Goal: Information Seeking & Learning: Check status

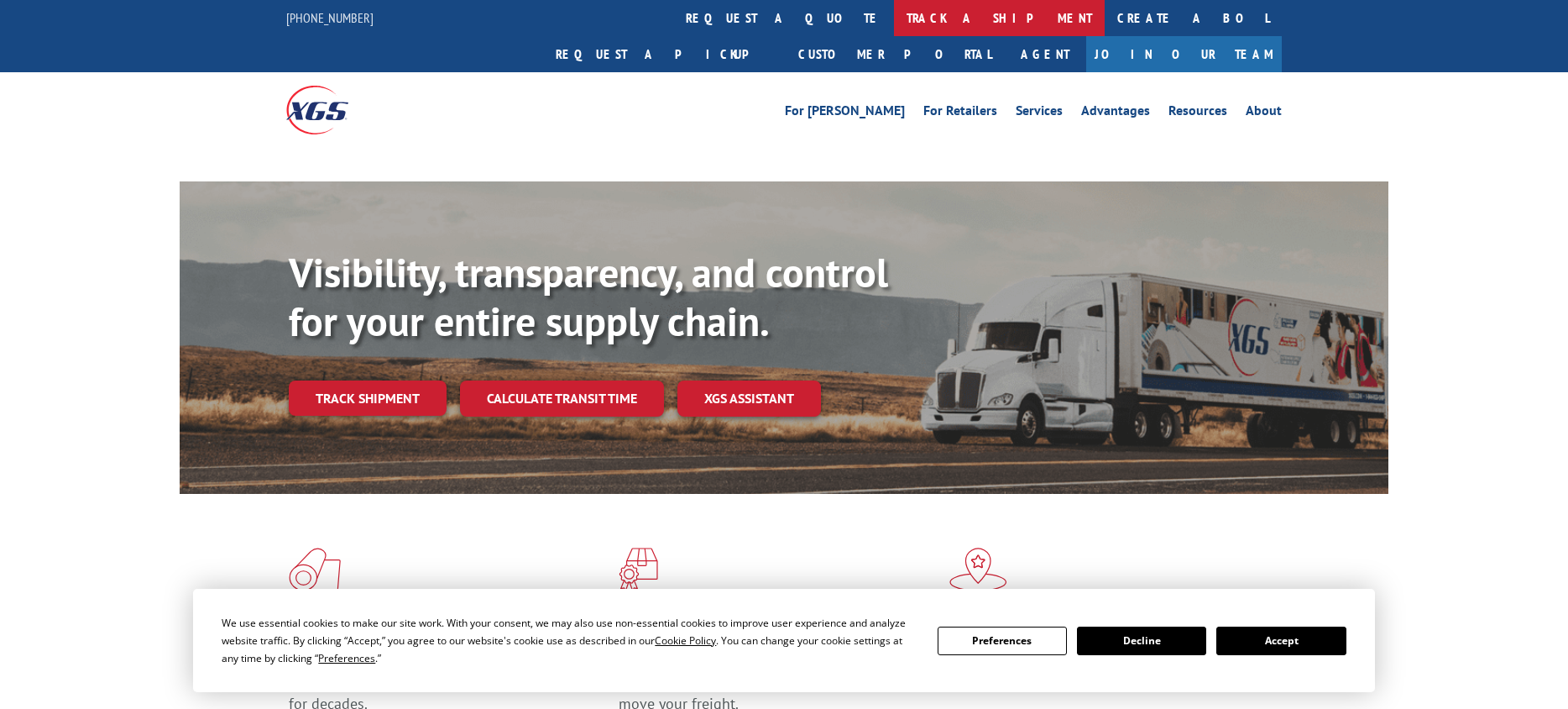
click at [893, 18] on link "track a shipment" at bounding box center [998, 18] width 211 height 36
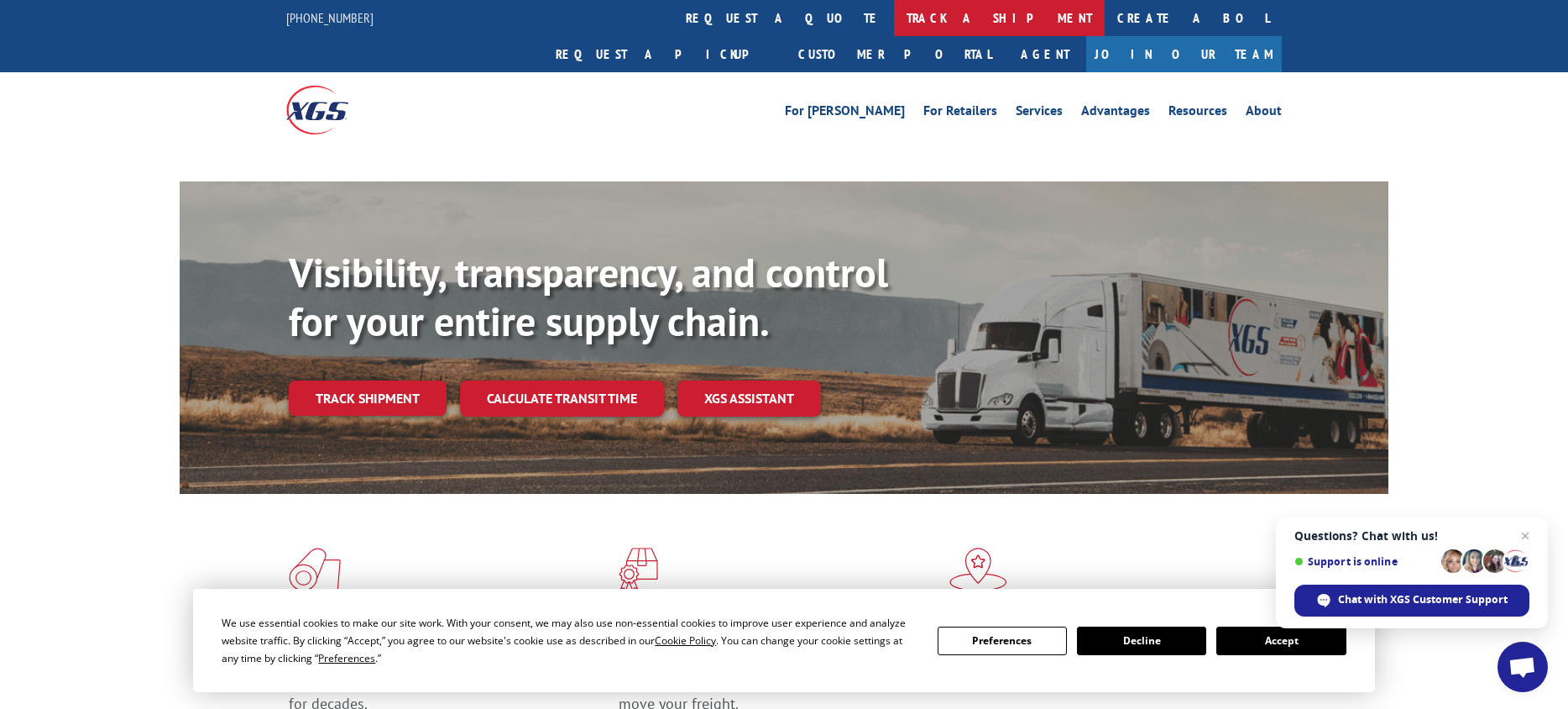
click at [893, 15] on link "track a shipment" at bounding box center [998, 18] width 211 height 36
click at [893, 24] on link "track a shipment" at bounding box center [998, 18] width 211 height 36
click at [893, 21] on link "track a shipment" at bounding box center [998, 18] width 211 height 36
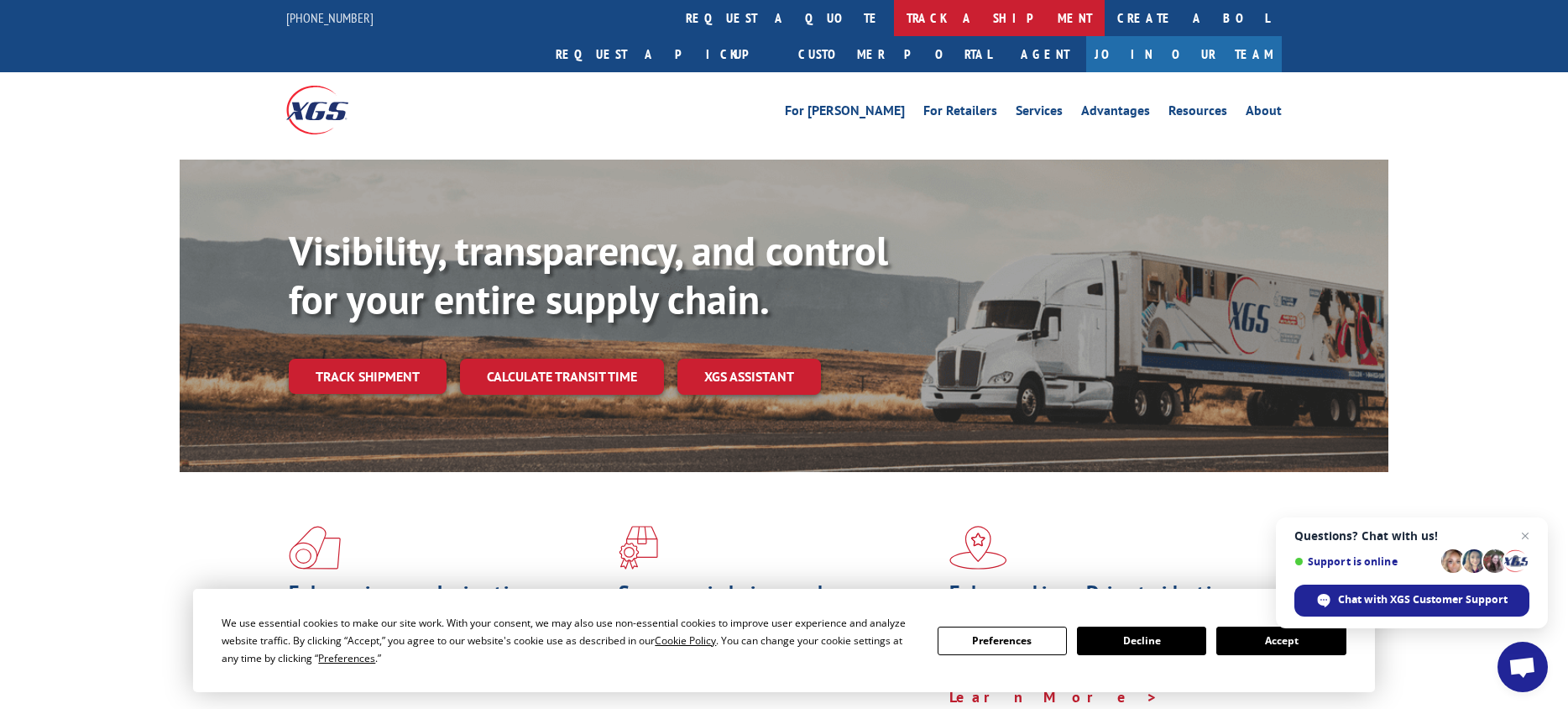
click at [893, 20] on link "track a shipment" at bounding box center [998, 18] width 211 height 36
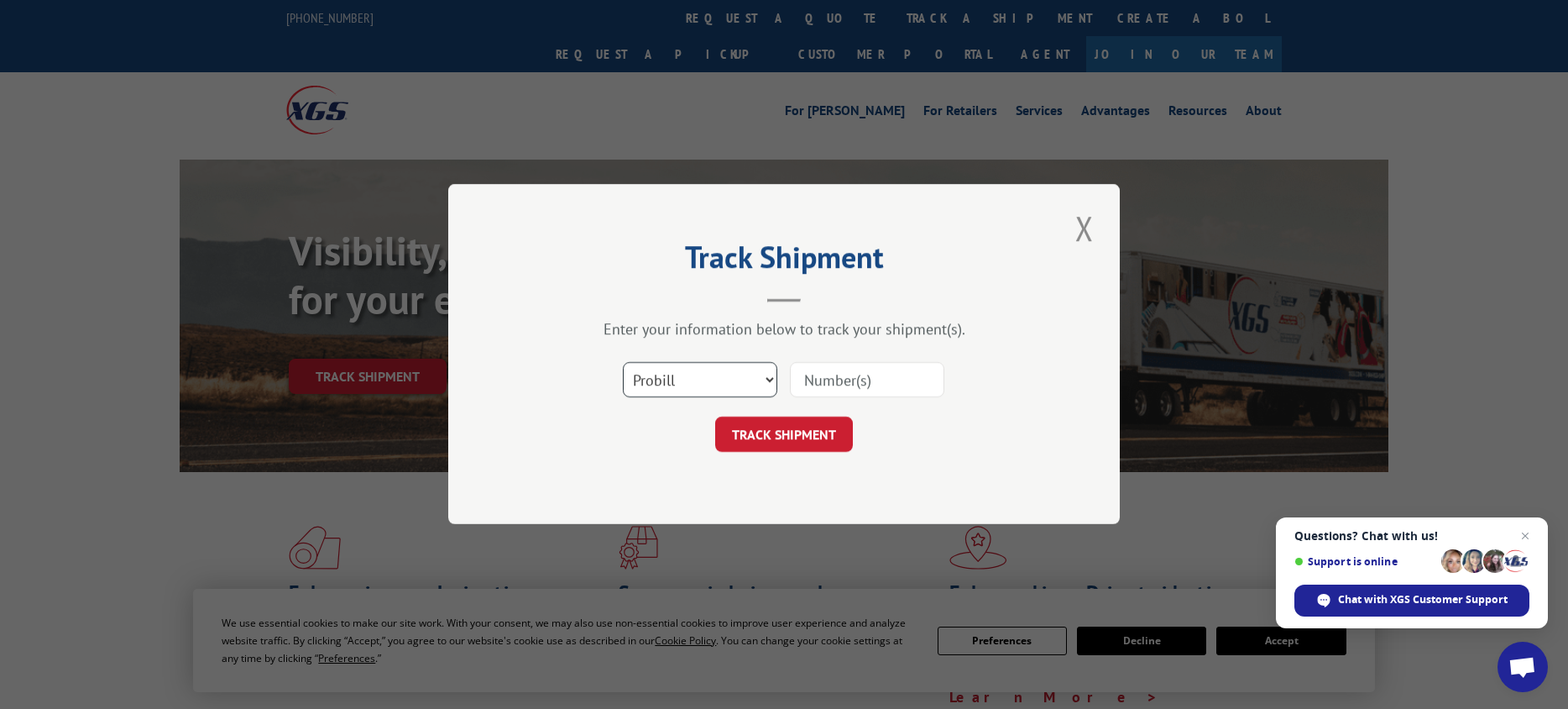
click at [695, 386] on select "Select category... Probill BOL PO" at bounding box center [700, 380] width 155 height 35
select select "bol"
click at [623, 363] on select "Select category... Probill BOL PO" at bounding box center [700, 380] width 155 height 35
click at [834, 388] on input at bounding box center [866, 380] width 155 height 35
paste input "6748094"
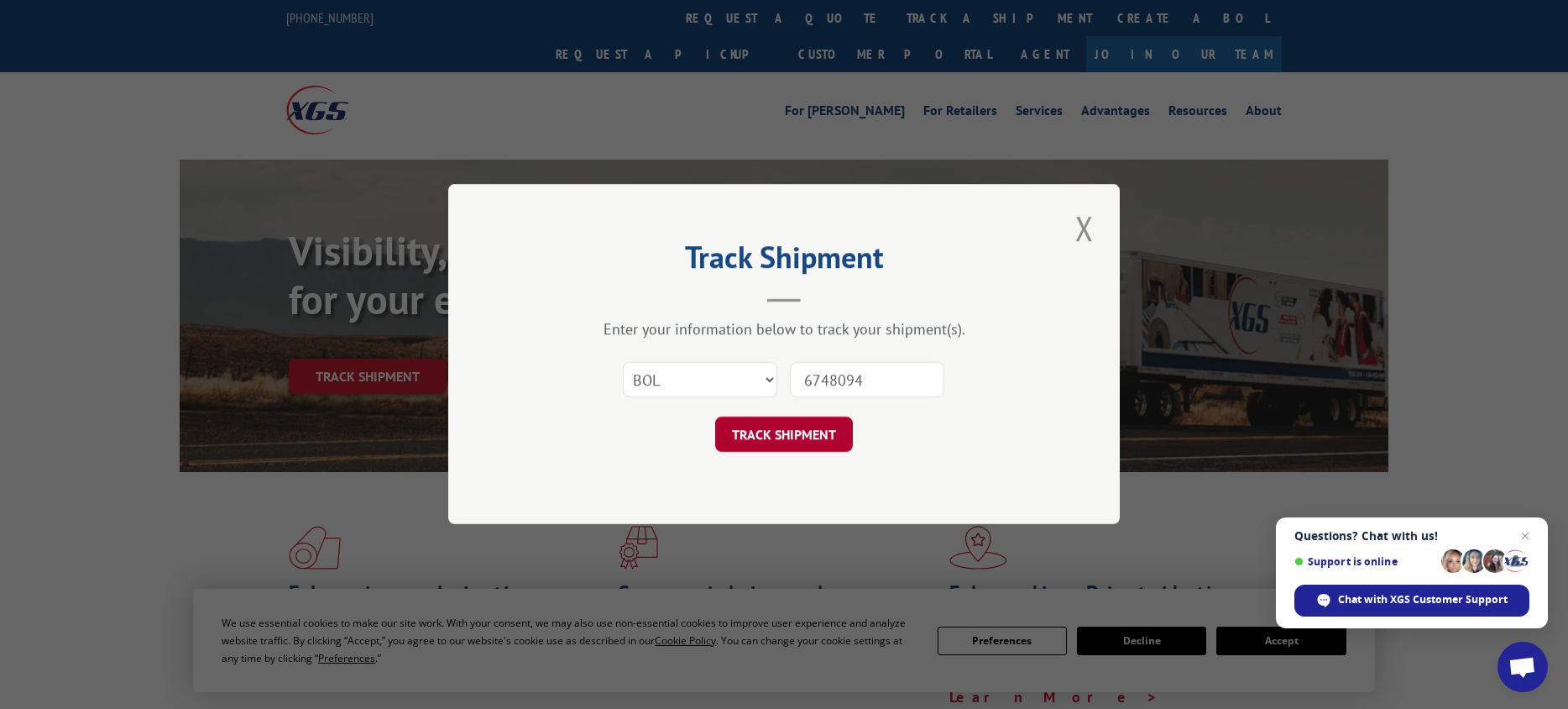
type input "6748094"
click at [804, 437] on button "TRACK SHIPMENT" at bounding box center [784, 434] width 138 height 35
